Goal: Task Accomplishment & Management: Manage account settings

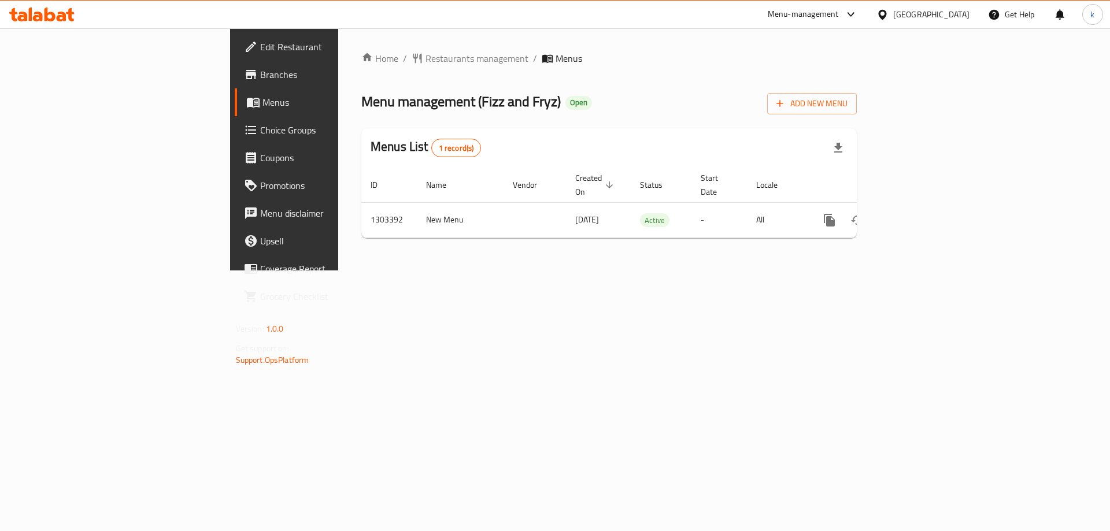
click at [260, 131] on span "Choice Groups" at bounding box center [333, 130] width 146 height 14
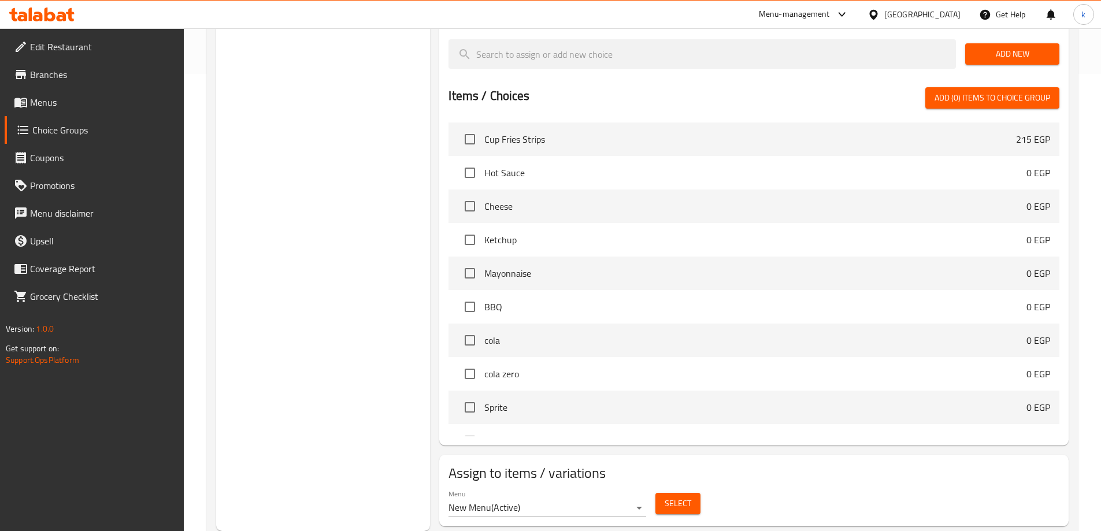
scroll to position [53, 0]
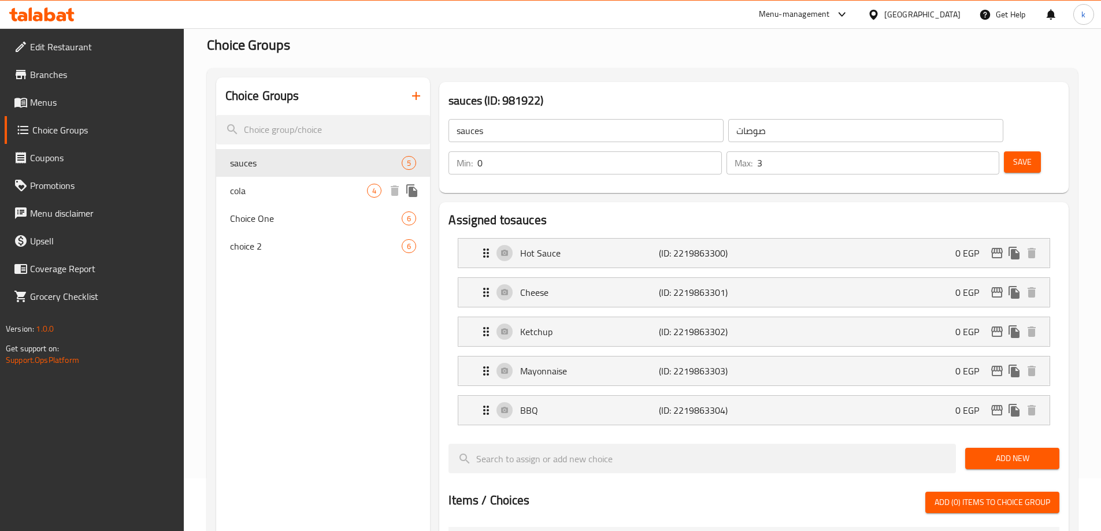
click at [330, 191] on span "cola" at bounding box center [299, 191] width 138 height 14
type input "cola"
type input "كولا"
type input "1"
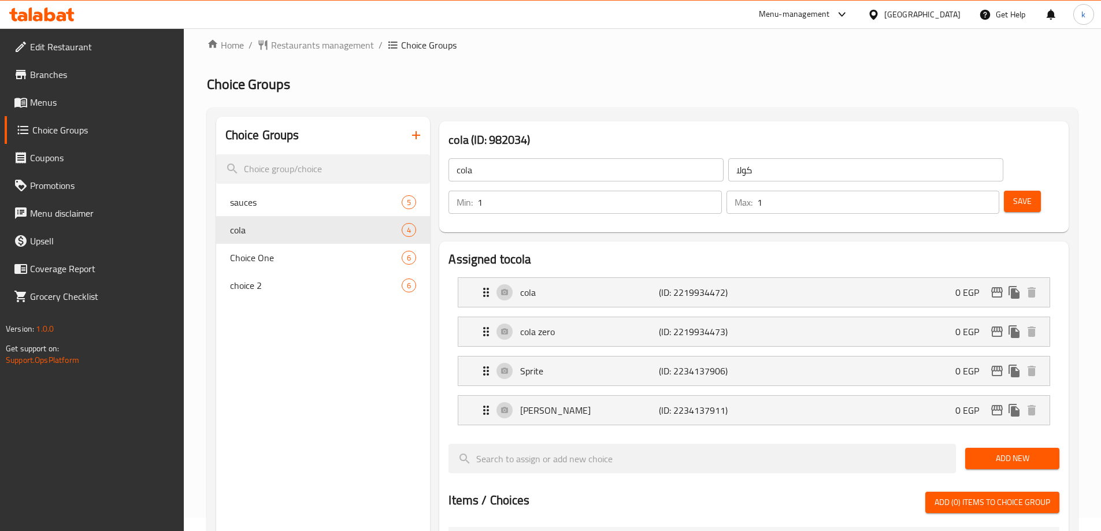
scroll to position [0, 0]
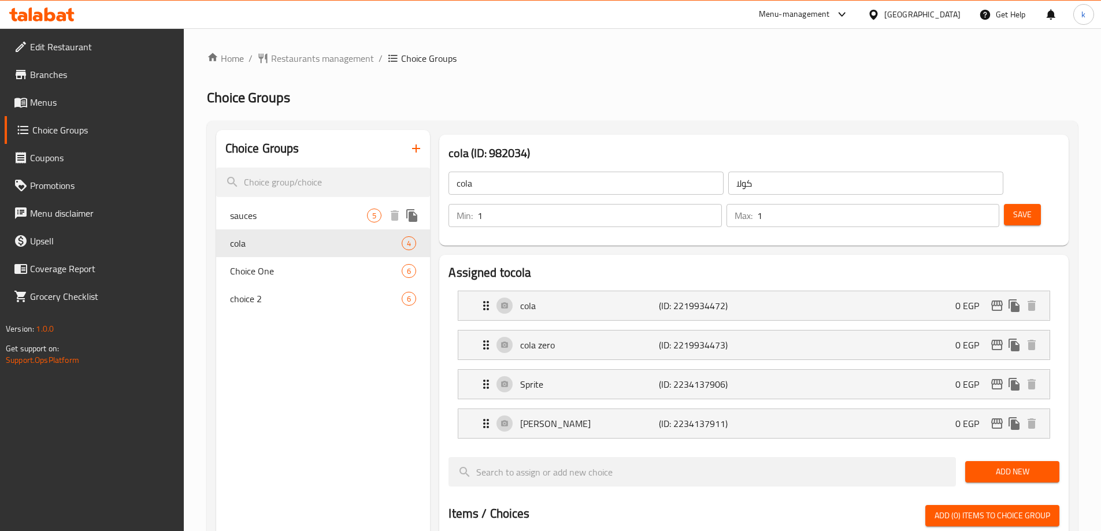
click at [278, 216] on span "sauces" at bounding box center [299, 216] width 138 height 14
type input "sauces"
type input "صوصات"
type input "0"
type input "3"
